Goal: Information Seeking & Learning: Learn about a topic

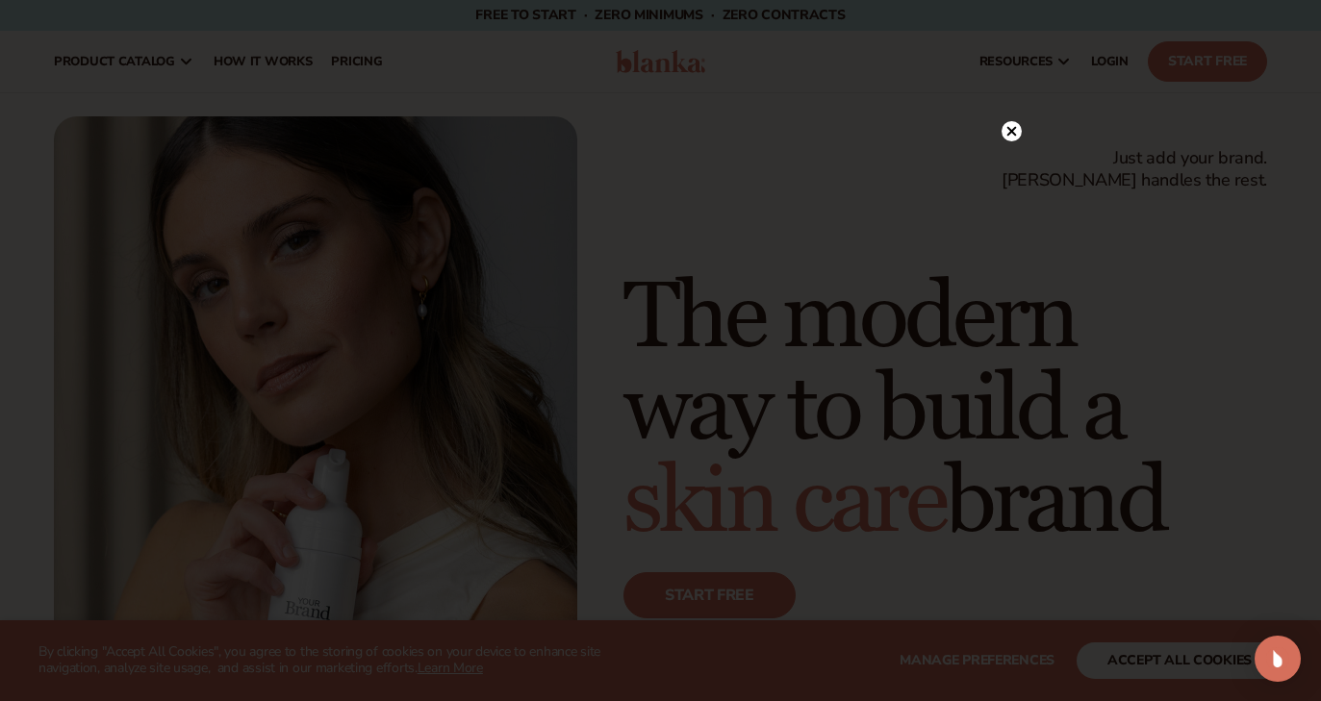
click at [1014, 136] on circle at bounding box center [1012, 131] width 20 height 20
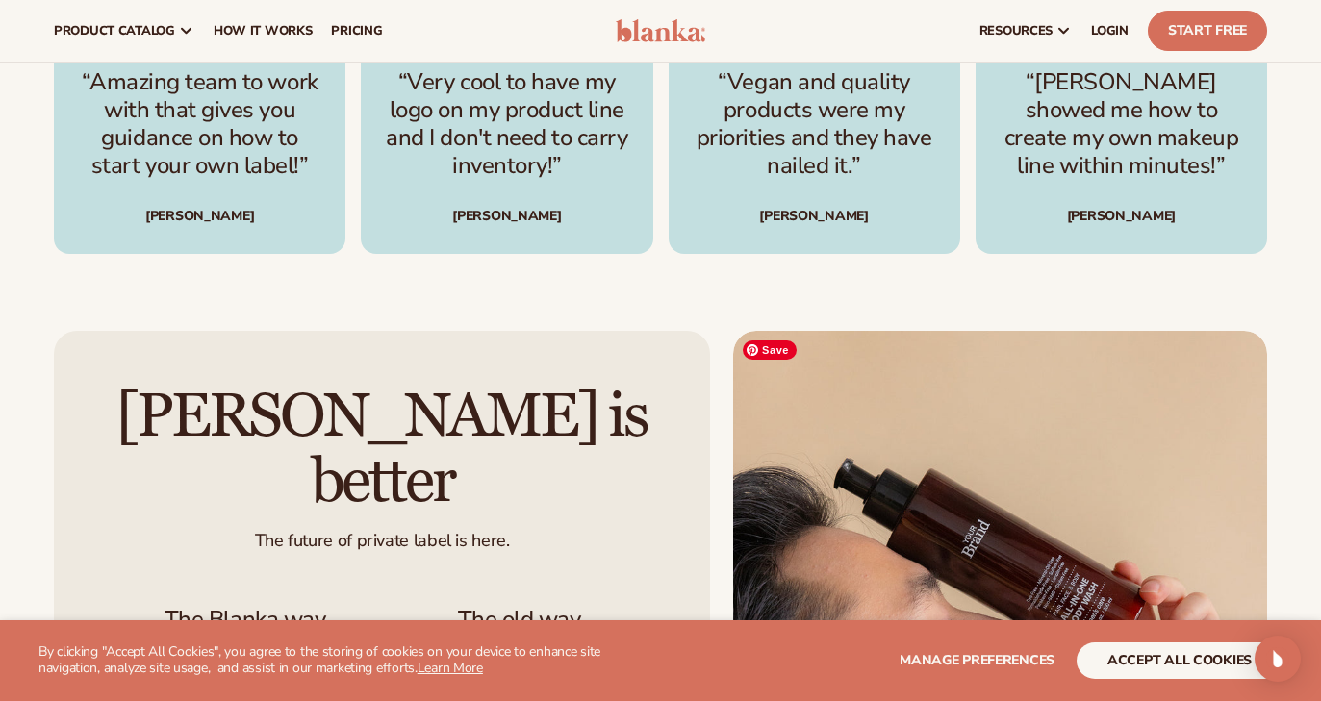
scroll to position [4981, 0]
